Goal: Information Seeking & Learning: Learn about a topic

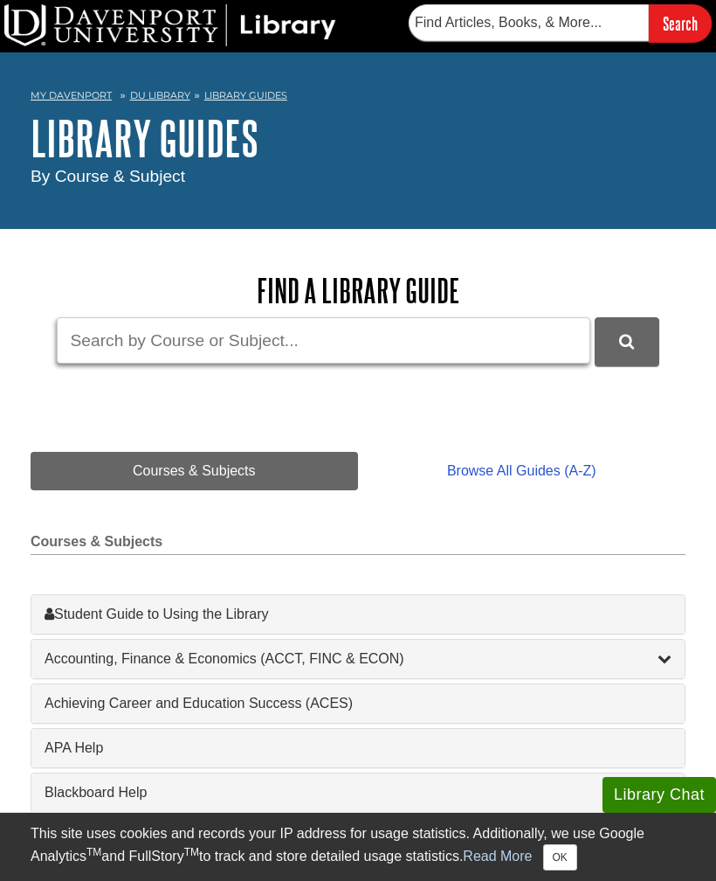
click at [516, 343] on input "Guide Search Terms" at bounding box center [324, 340] width 534 height 46
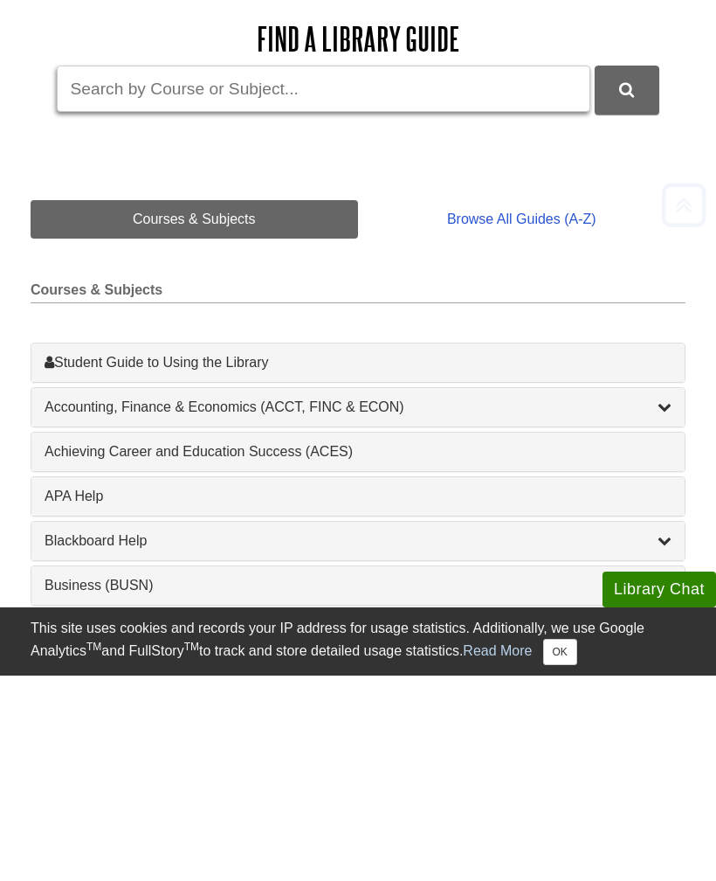
scroll to position [46, 0]
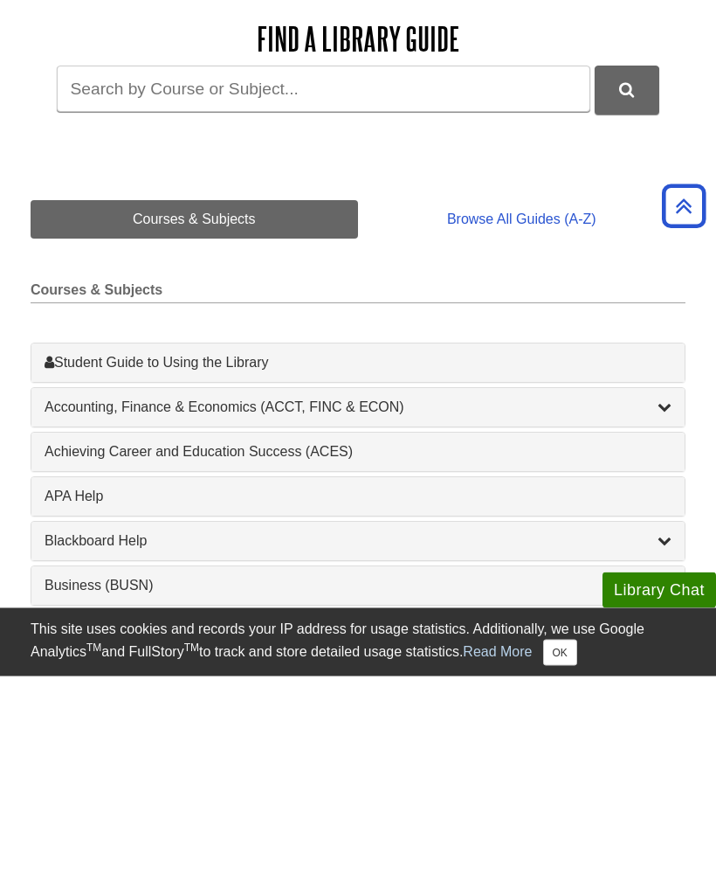
click at [404, 557] on div "Student Guide to Using the Library , 1 guides" at bounding box center [358, 567] width 627 height 21
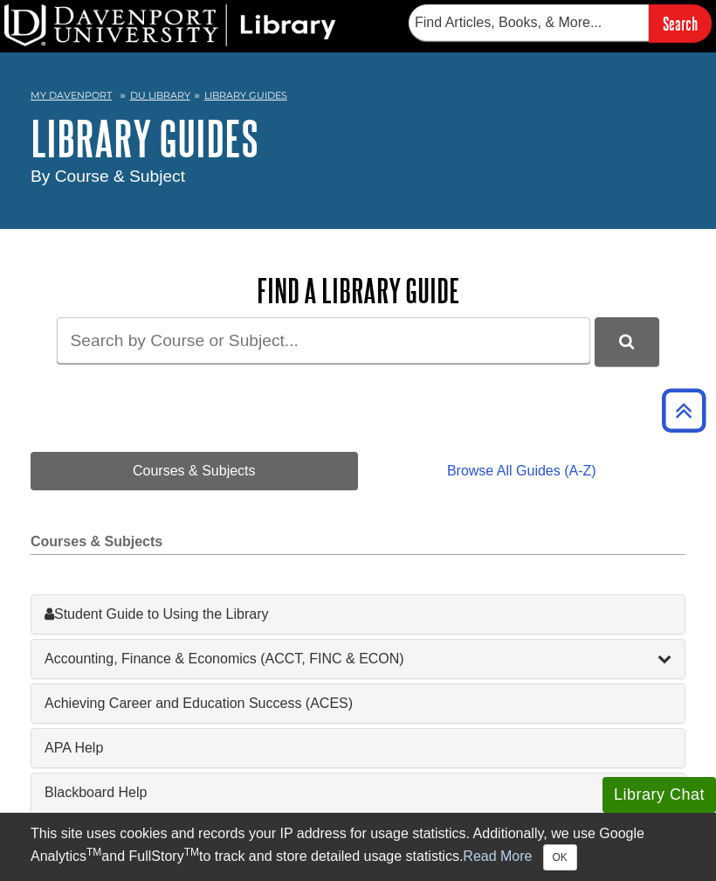
scroll to position [252, 0]
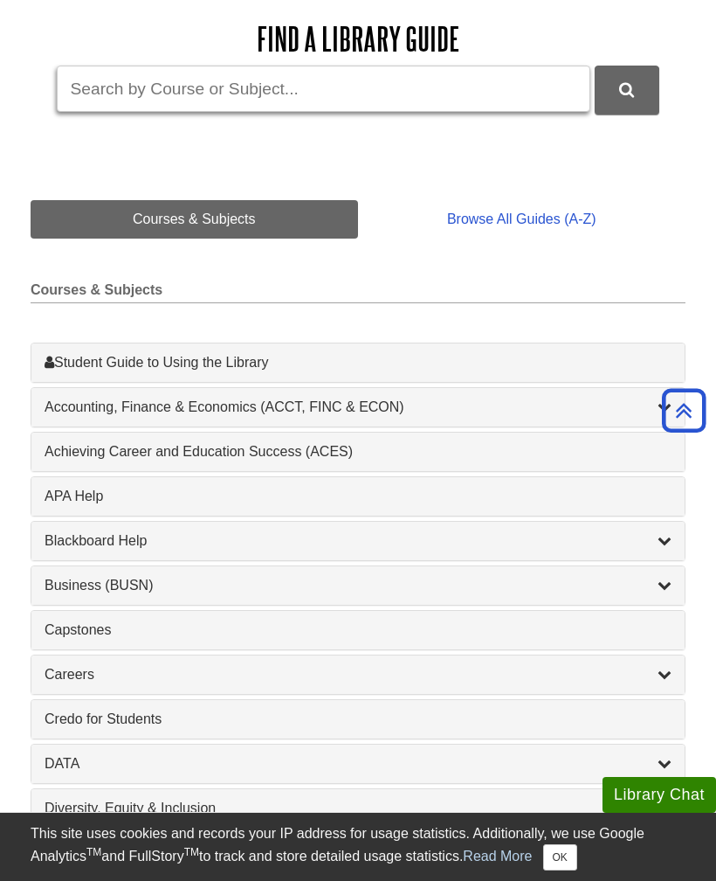
click at [419, 67] on input "Guide Search Terms" at bounding box center [324, 89] width 534 height 46
type input "Biology"
click at [626, 90] on button "DU Library Guides Search" at bounding box center [627, 90] width 65 height 48
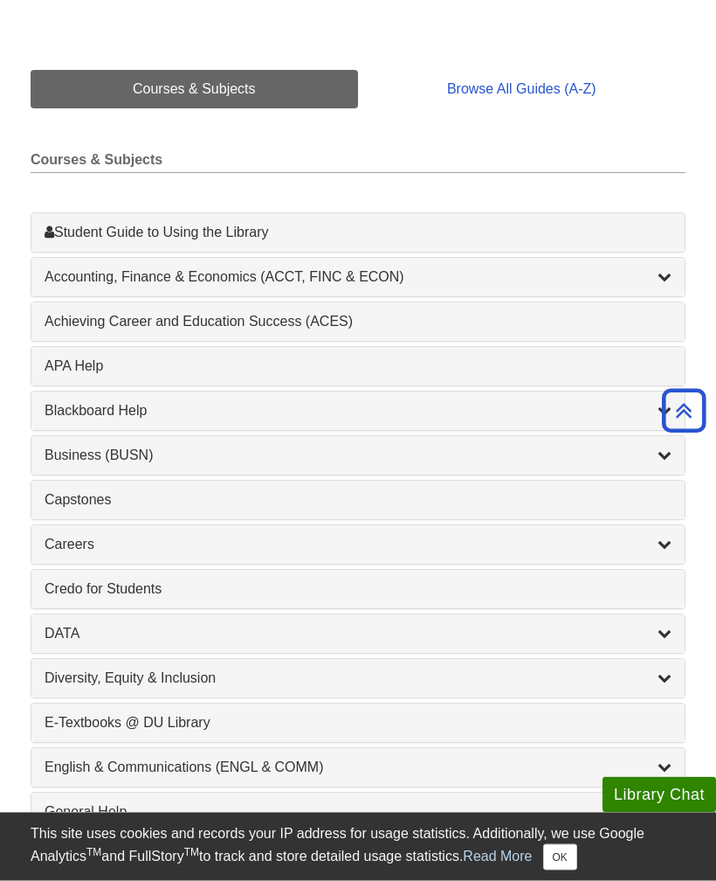
scroll to position [0, 0]
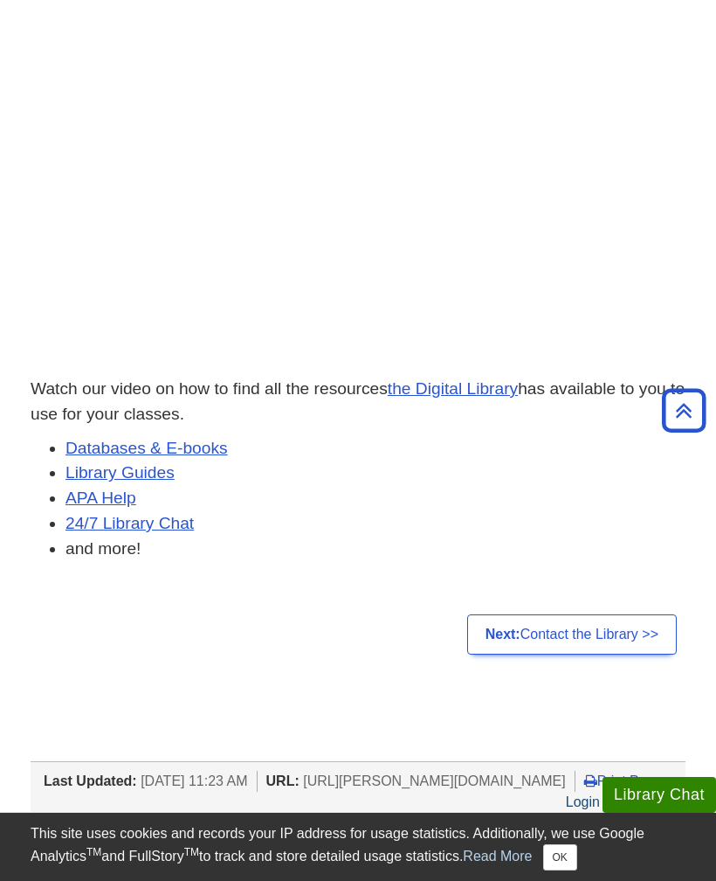
scroll to position [181, 0]
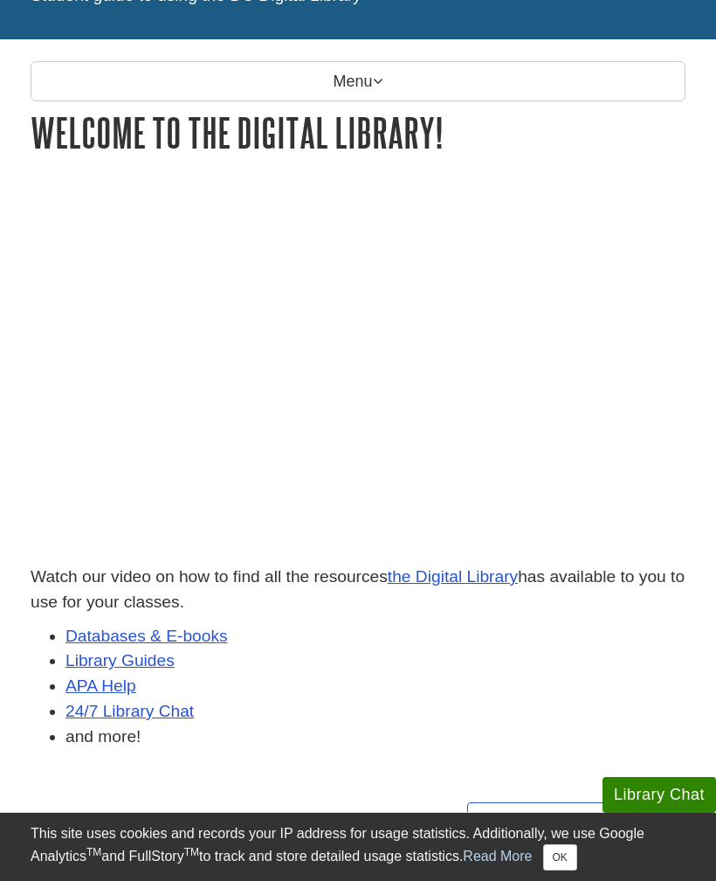
click at [696, 202] on div "Watch our video on how to find all the resources the Digital Library has availa…" at bounding box center [358, 484] width 682 height 581
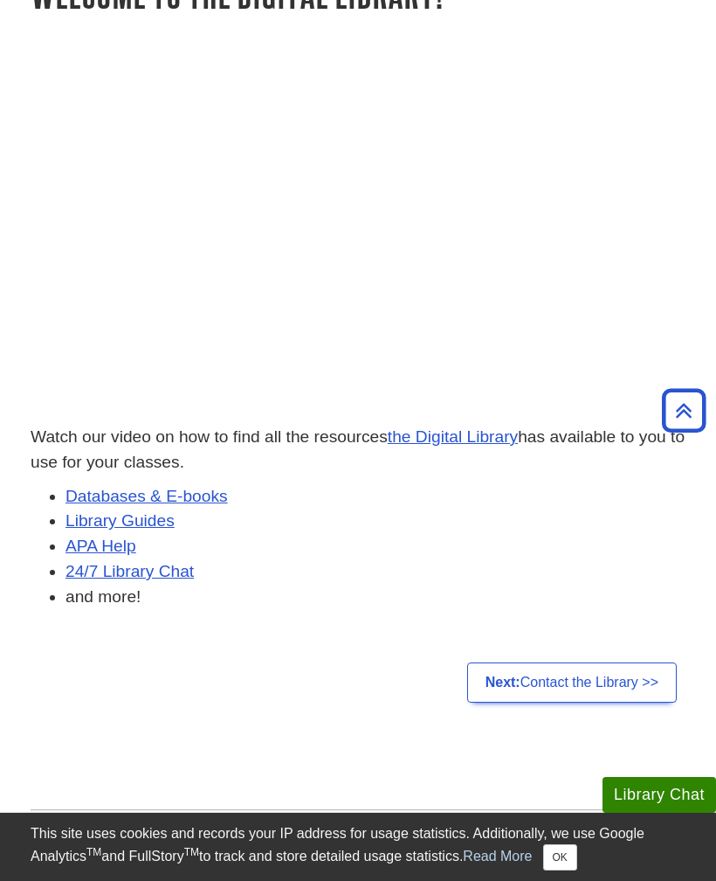
scroll to position [0, 0]
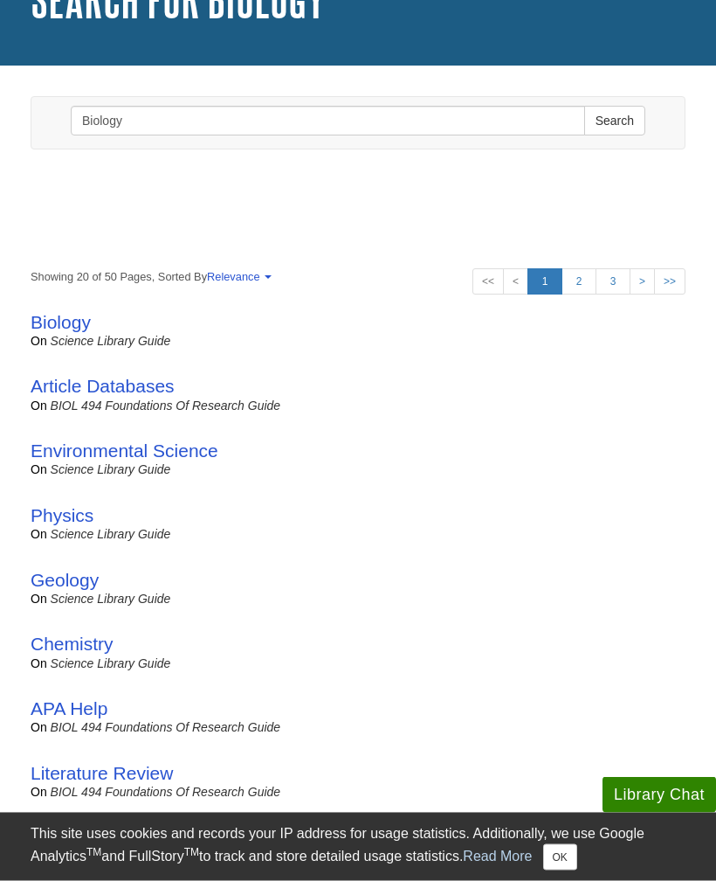
scroll to position [139, 0]
click at [246, 278] on link "Relevance" at bounding box center [237, 276] width 61 height 13
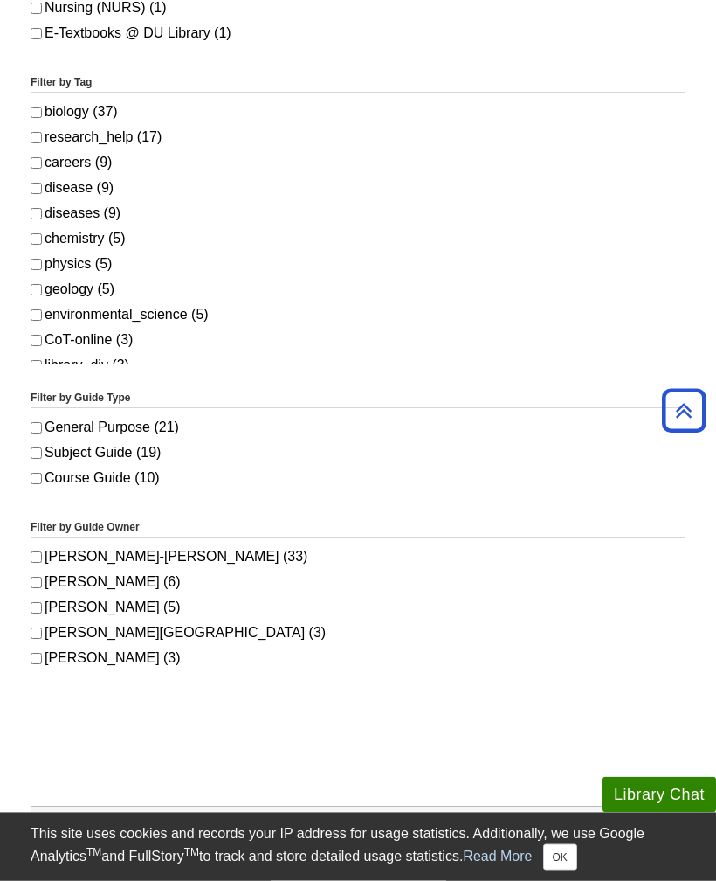
scroll to position [2077, 0]
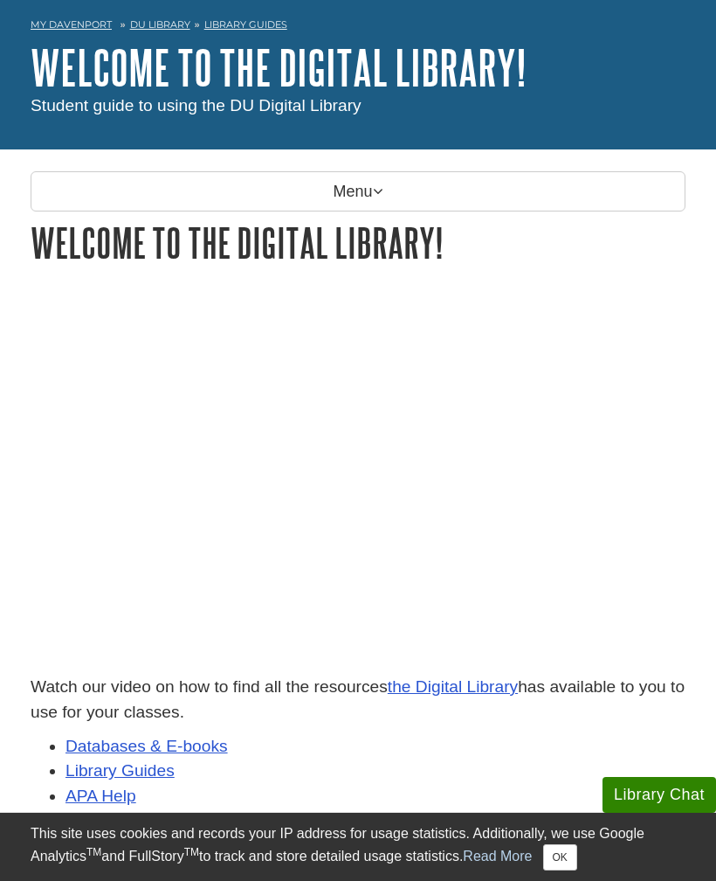
scroll to position [70, 0]
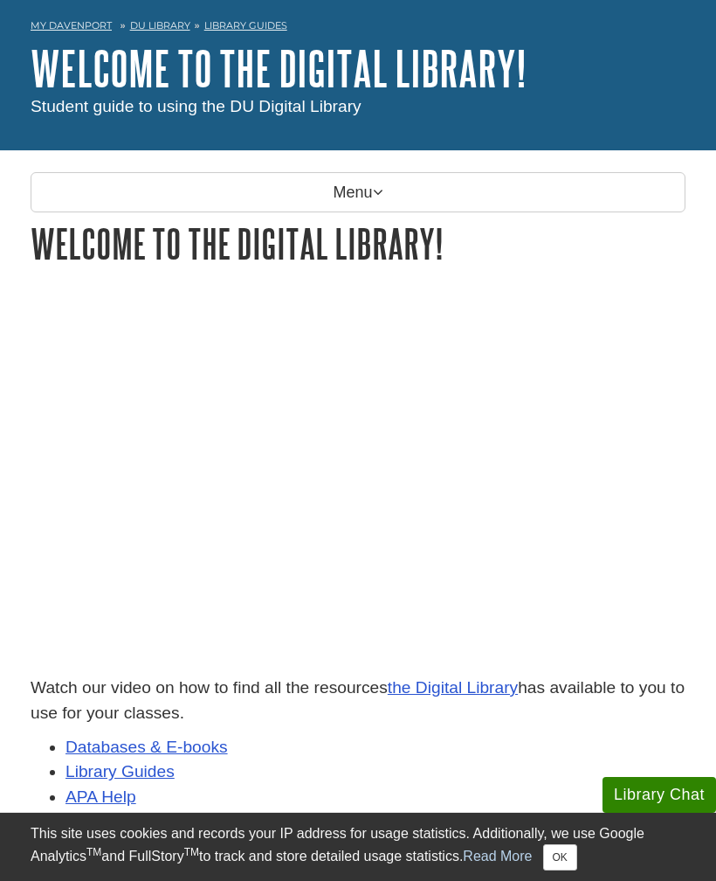
click at [253, 24] on link "Library Guides" at bounding box center [245, 25] width 83 height 12
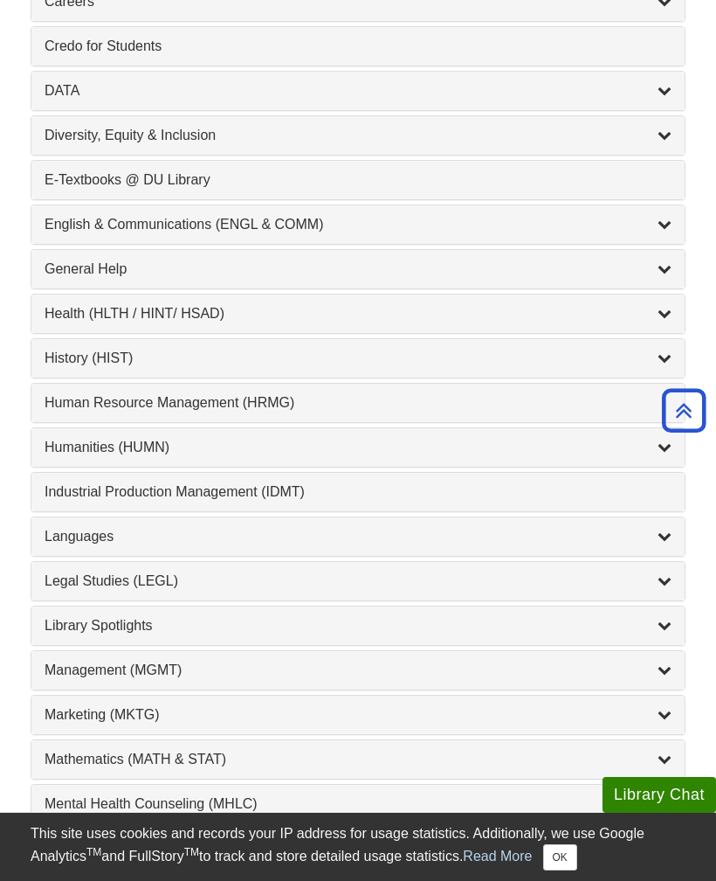
scroll to position [921, 0]
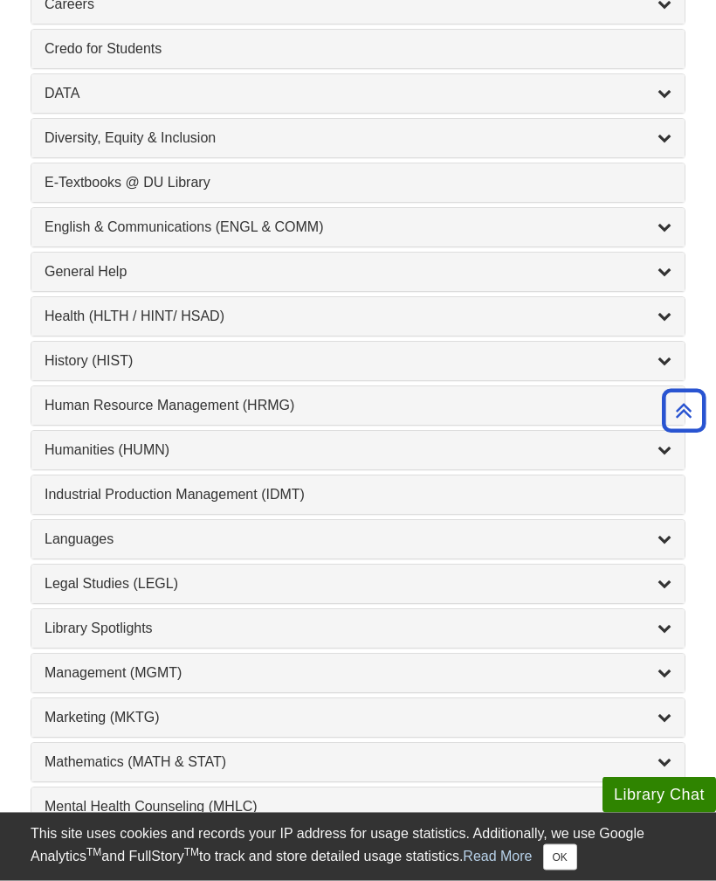
click at [556, 400] on div "Human Resource Management (HRMG) , 1 guides" at bounding box center [358, 406] width 627 height 21
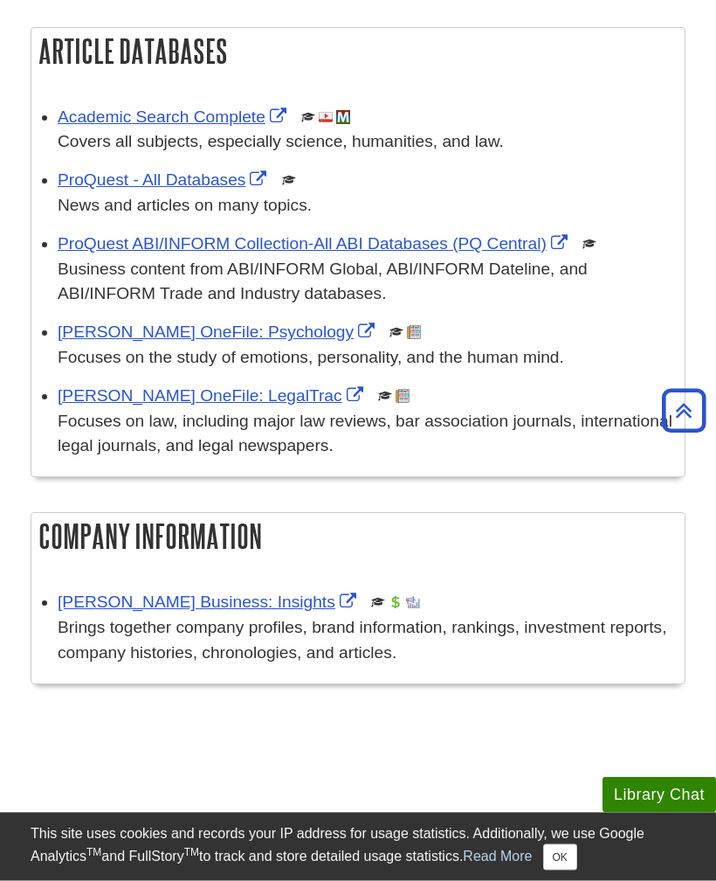
scroll to position [387, 0]
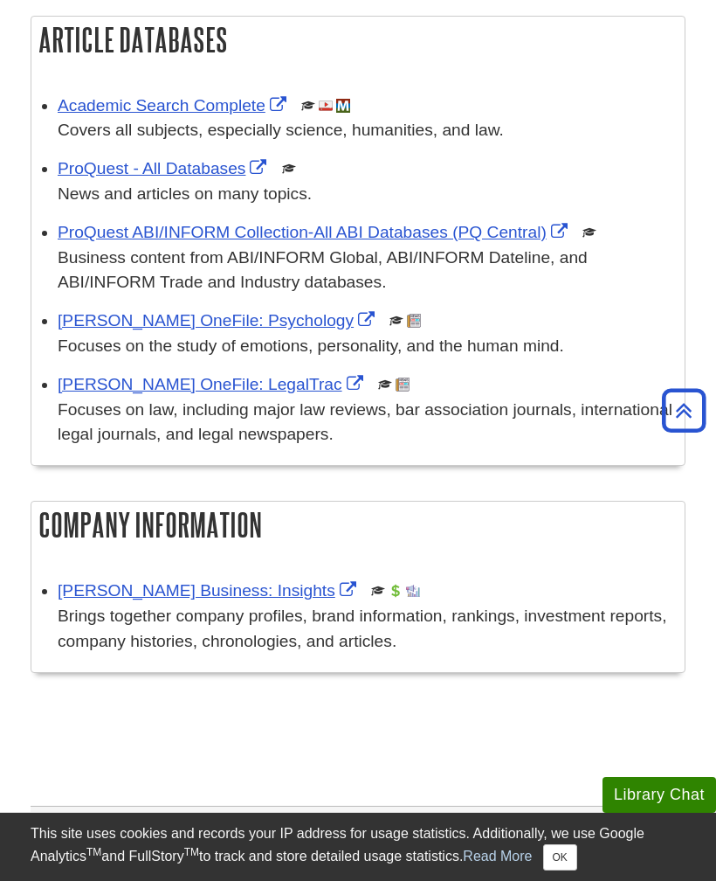
click at [333, 111] on img at bounding box center [326, 106] width 14 height 14
click at [333, 100] on img at bounding box center [326, 106] width 14 height 14
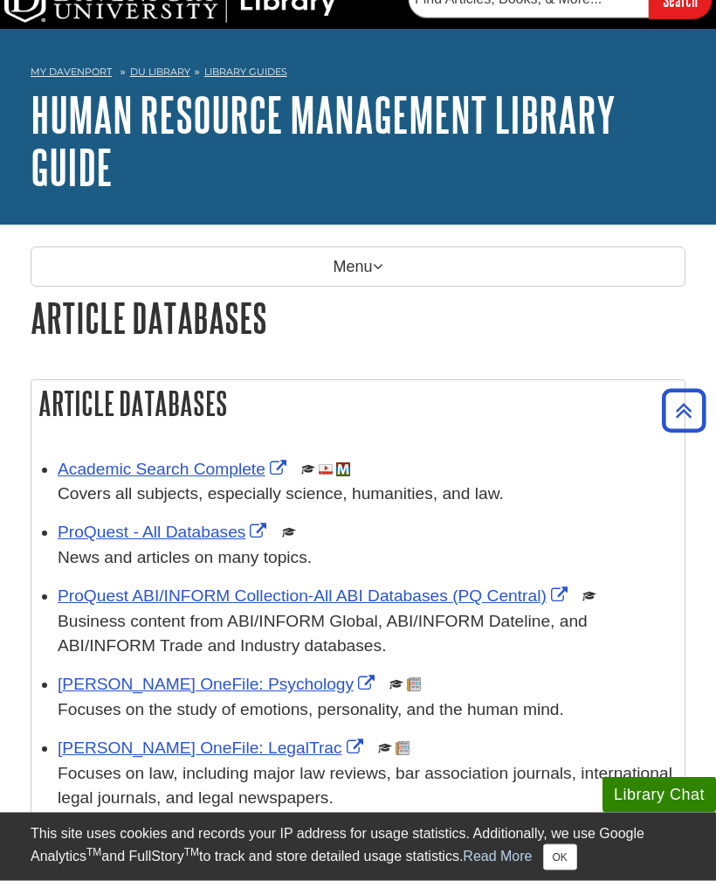
scroll to position [0, 0]
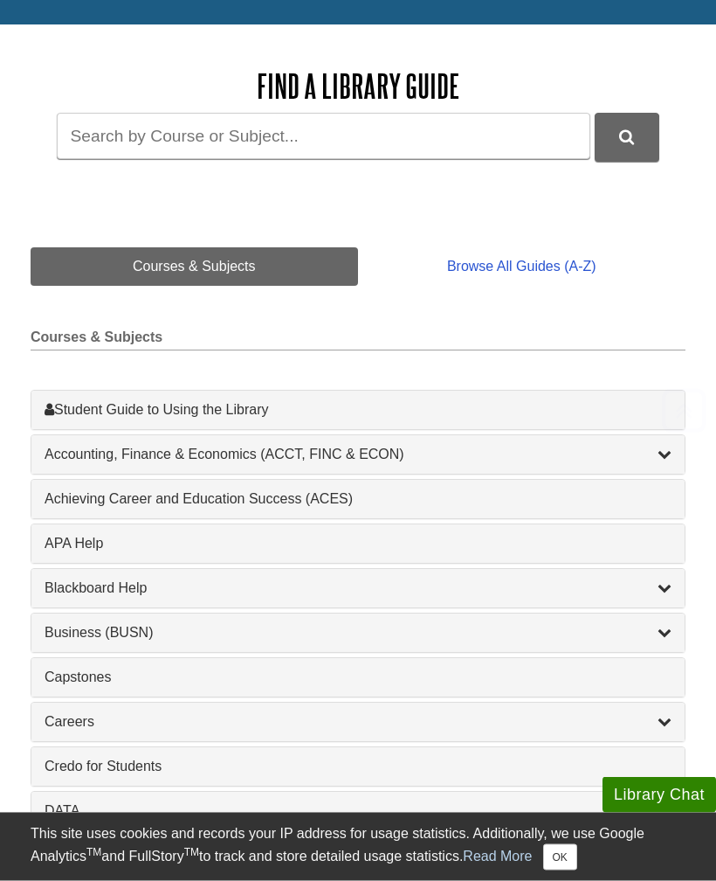
scroll to position [648, 0]
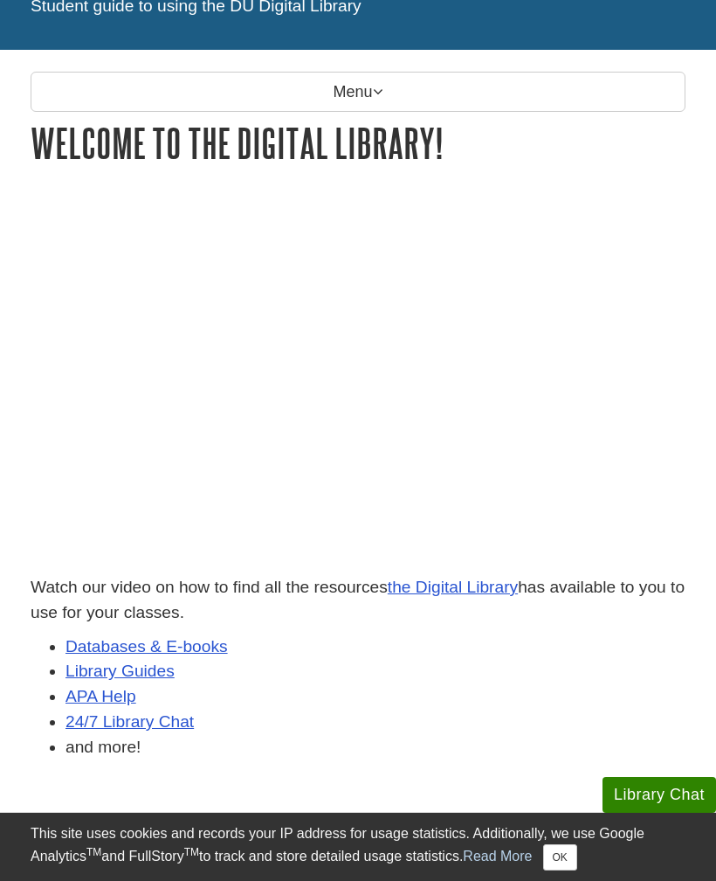
scroll to position [182, 0]
